Goal: Task Accomplishment & Management: Use online tool/utility

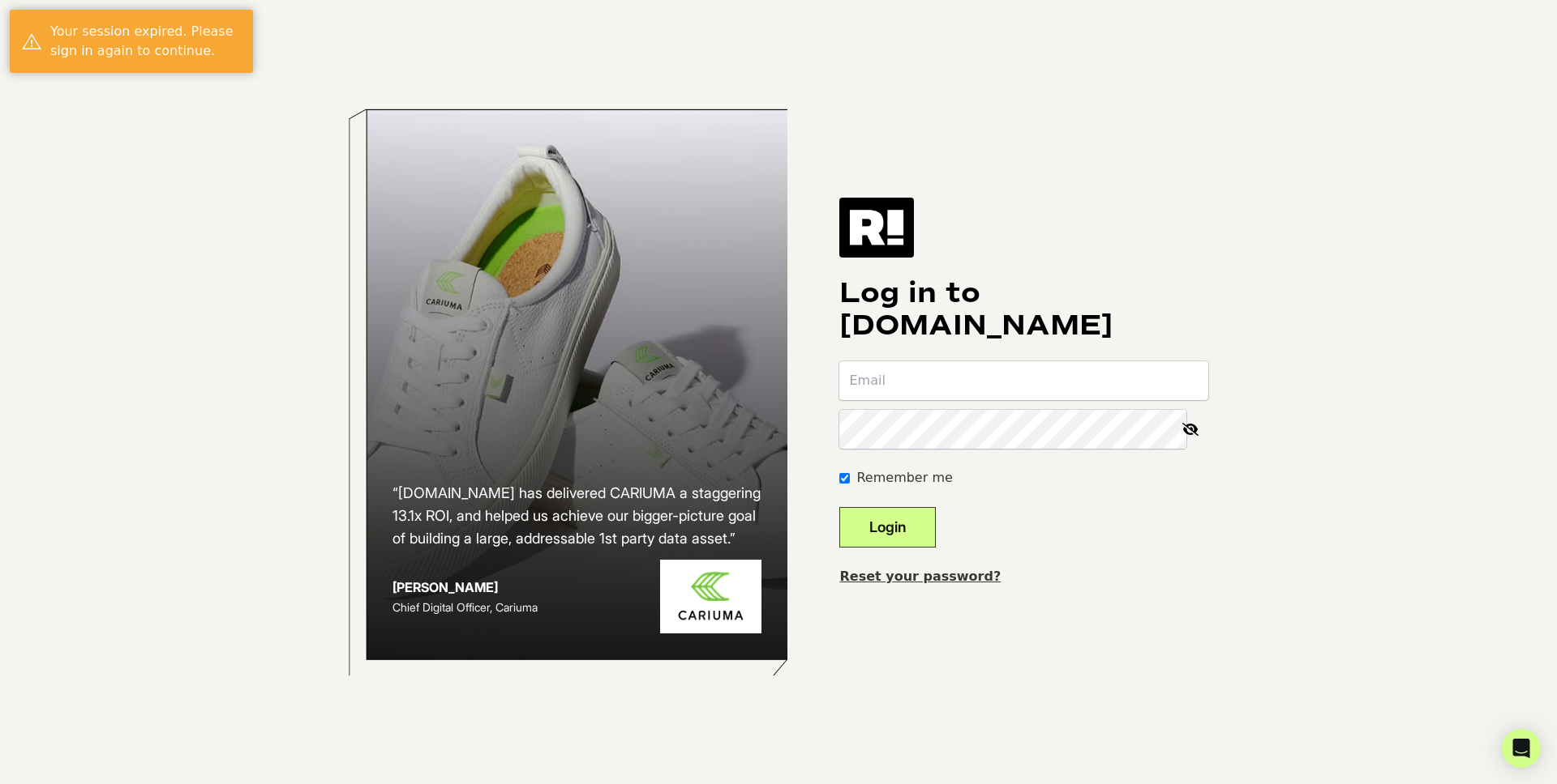
click at [1078, 398] on input "email" at bounding box center [1023, 381] width 369 height 39
type input "[PERSON_NAME][EMAIL_ADDRESS][PERSON_NAME][DOMAIN_NAME]"
click at [839, 507] on button "Login" at bounding box center [887, 527] width 96 height 40
click at [1066, 394] on input "email" at bounding box center [1023, 381] width 369 height 39
type input "[PERSON_NAME][EMAIL_ADDRESS][PERSON_NAME][DOMAIN_NAME]"
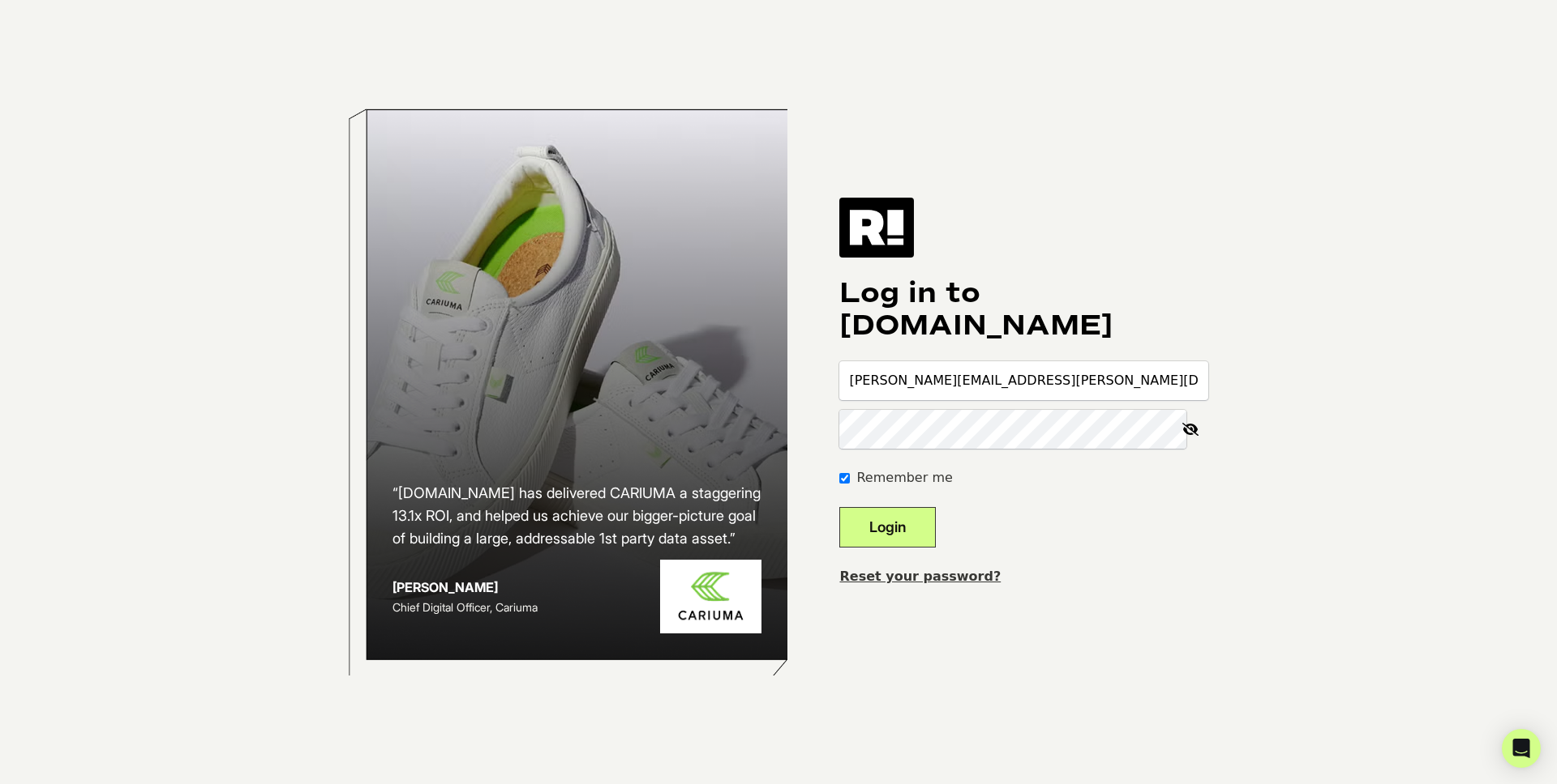
click at [839, 507] on button "Login" at bounding box center [887, 527] width 96 height 40
